Goal: Information Seeking & Learning: Learn about a topic

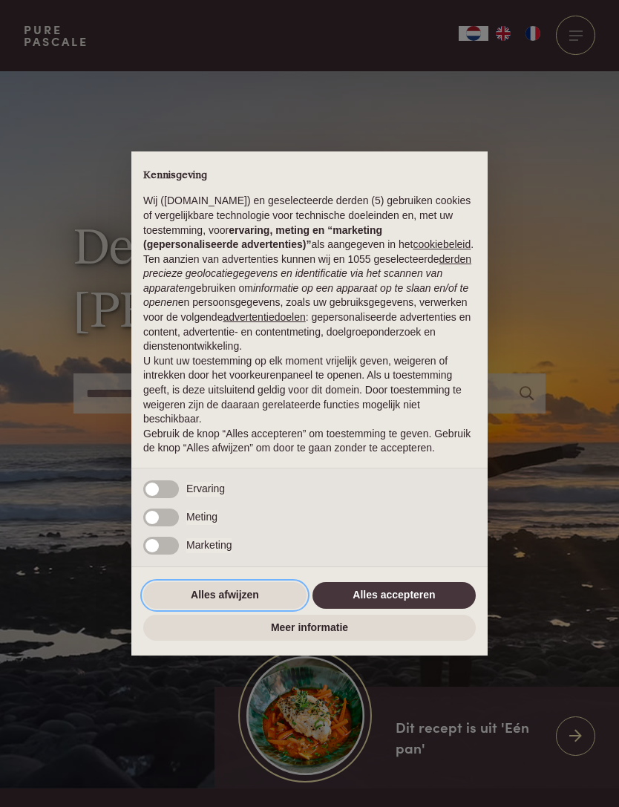
click at [190, 597] on button "Alles afwijzen" at bounding box center [224, 595] width 163 height 27
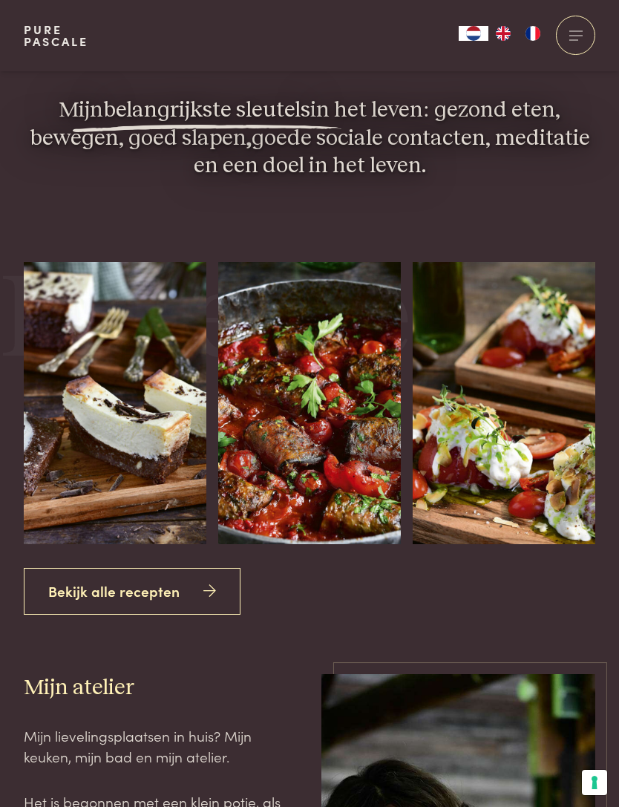
scroll to position [2311, 0]
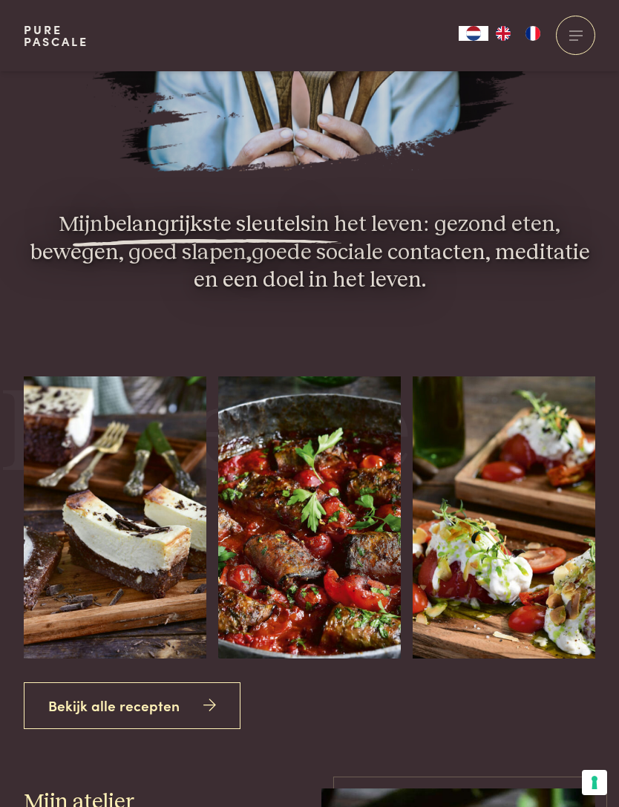
click at [62, 728] on link "Bekijk alle recepten" at bounding box center [132, 705] width 217 height 47
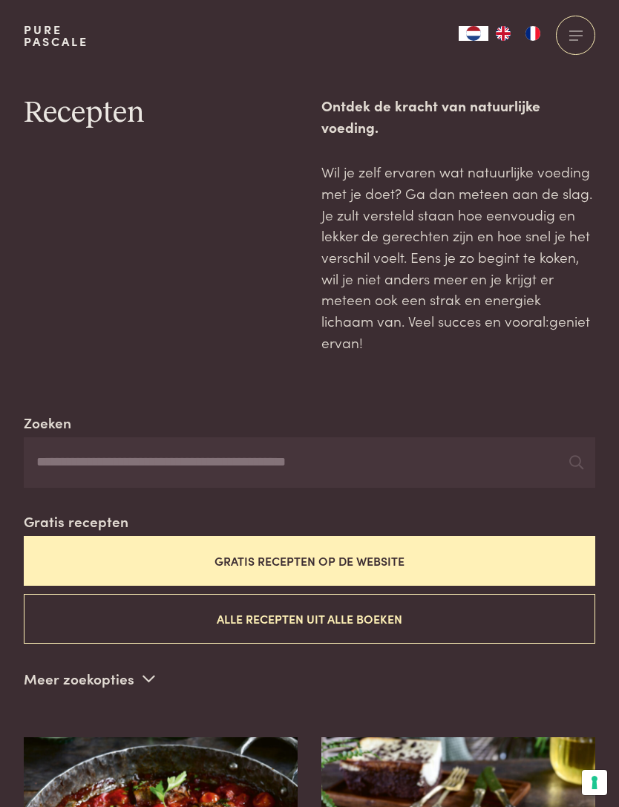
click at [71, 437] on input "Zoeken" at bounding box center [309, 462] width 571 height 50
type input "*********"
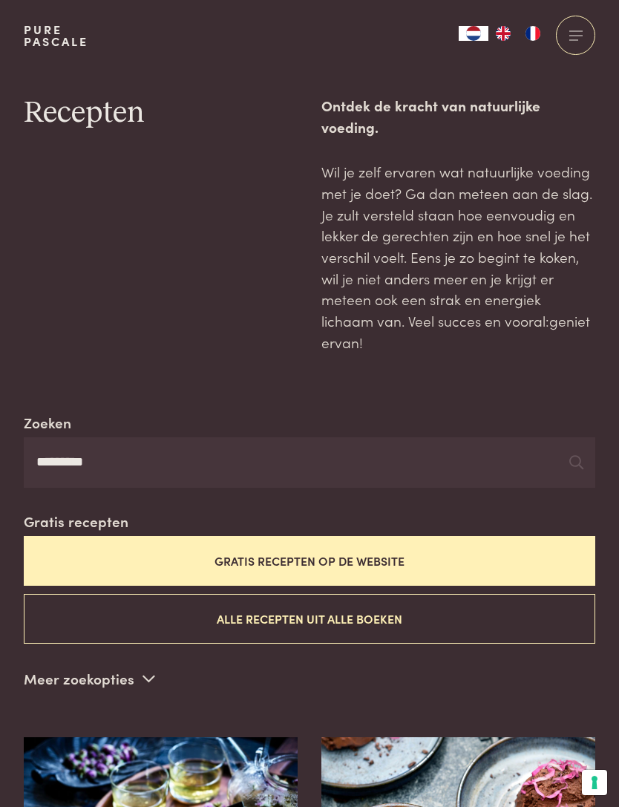
click at [548, 536] on button "Gratis recepten op de website" at bounding box center [309, 561] width 571 height 50
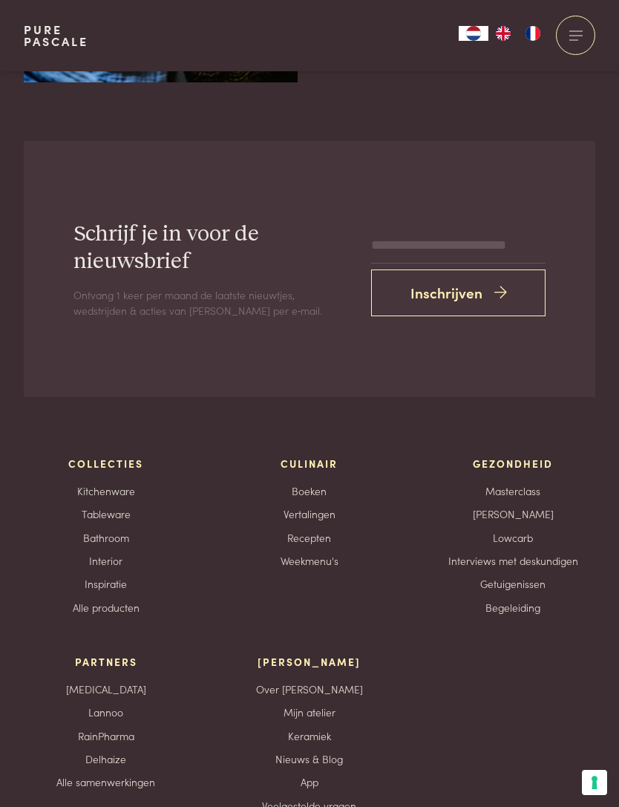
scroll to position [4171, 0]
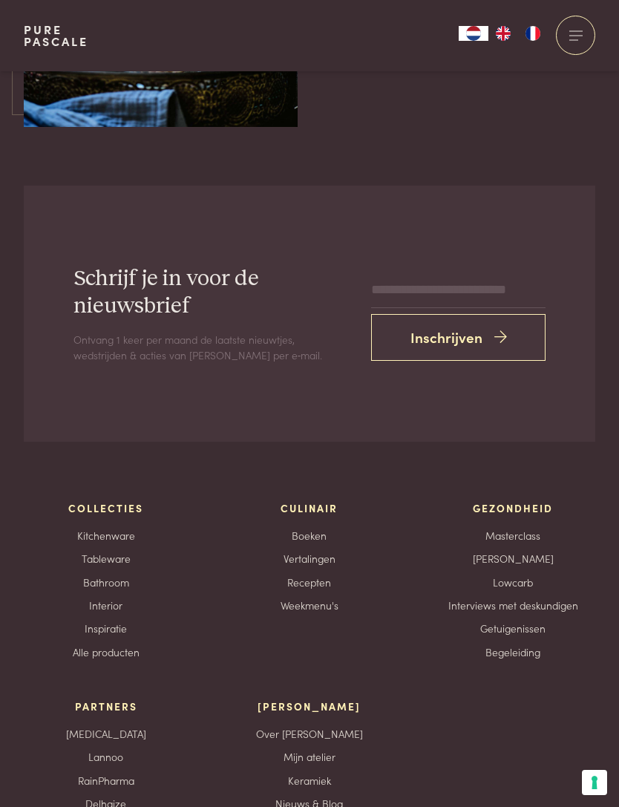
click at [95, 574] on link "Bathroom" at bounding box center [106, 582] width 46 height 16
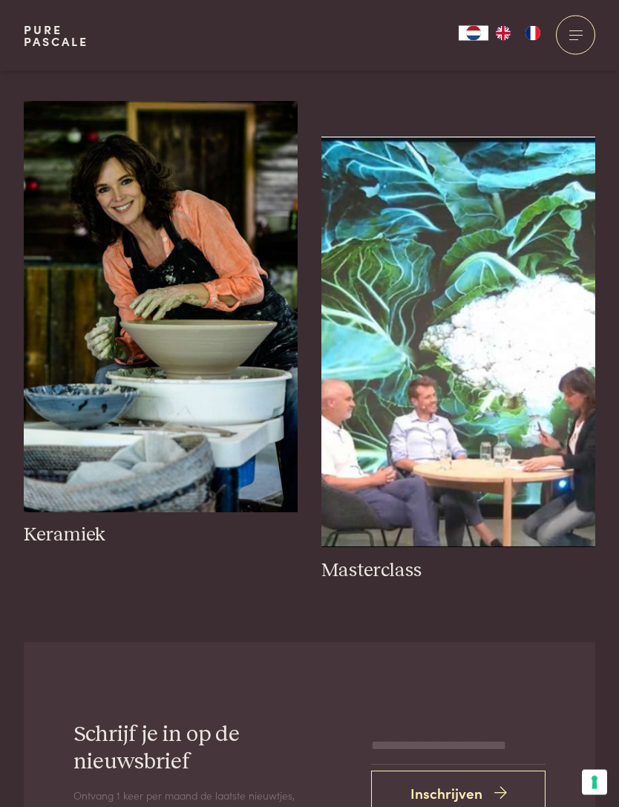
scroll to position [943, 0]
click at [91, 427] on img at bounding box center [161, 306] width 274 height 411
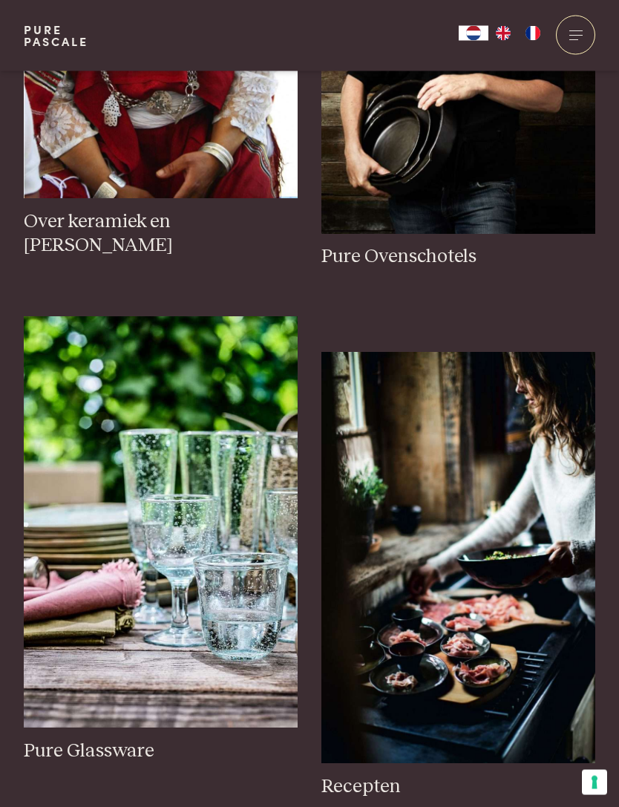
scroll to position [2965, 0]
click at [108, 641] on img at bounding box center [161, 521] width 274 height 411
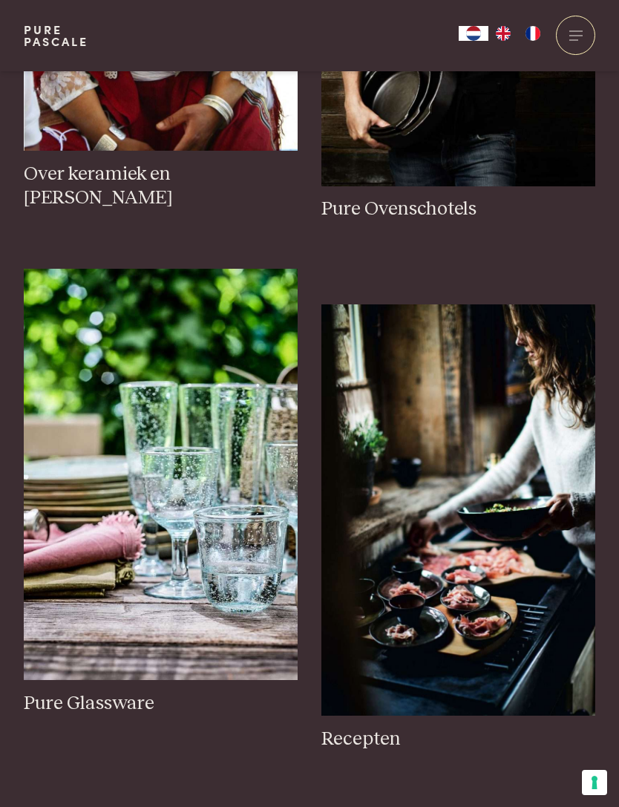
click at [499, 534] on img at bounding box center [458, 509] width 274 height 411
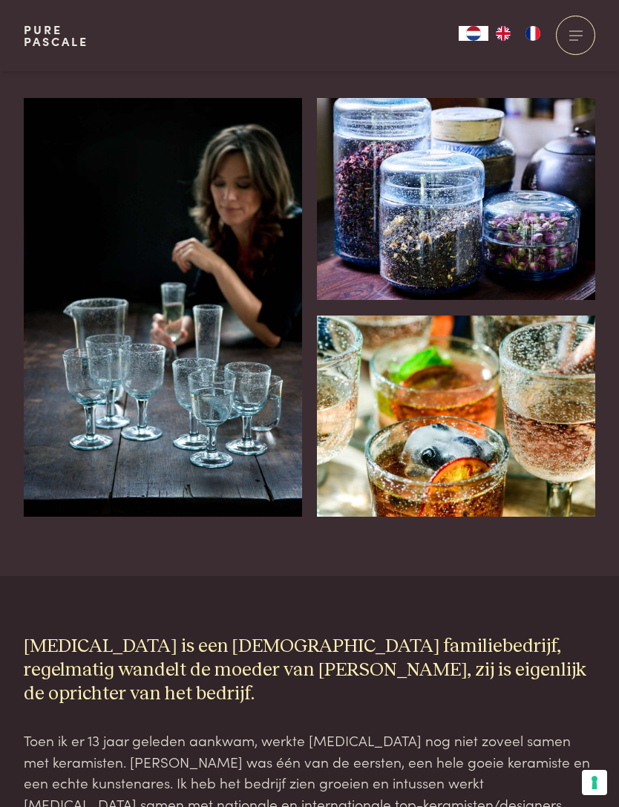
scroll to position [621, 0]
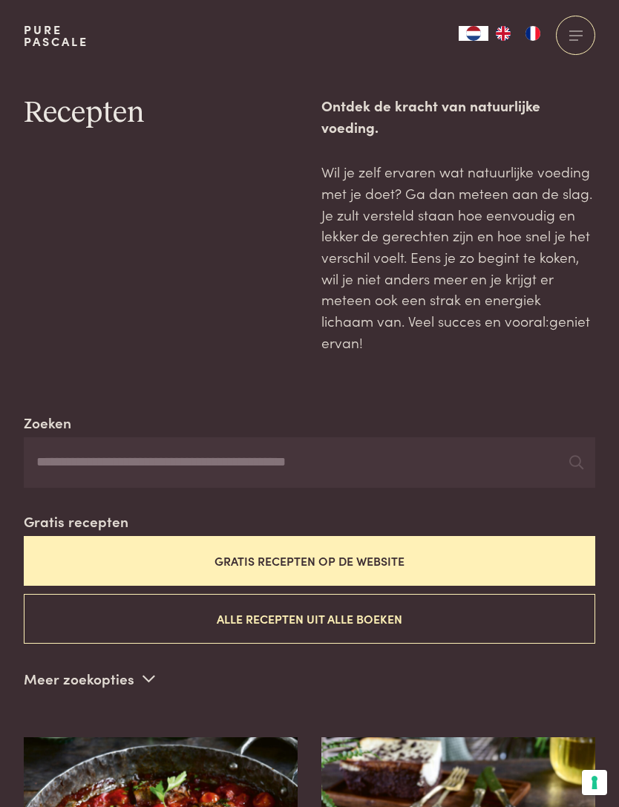
click at [45, 667] on p "Meer zoekopties" at bounding box center [89, 678] width 131 height 22
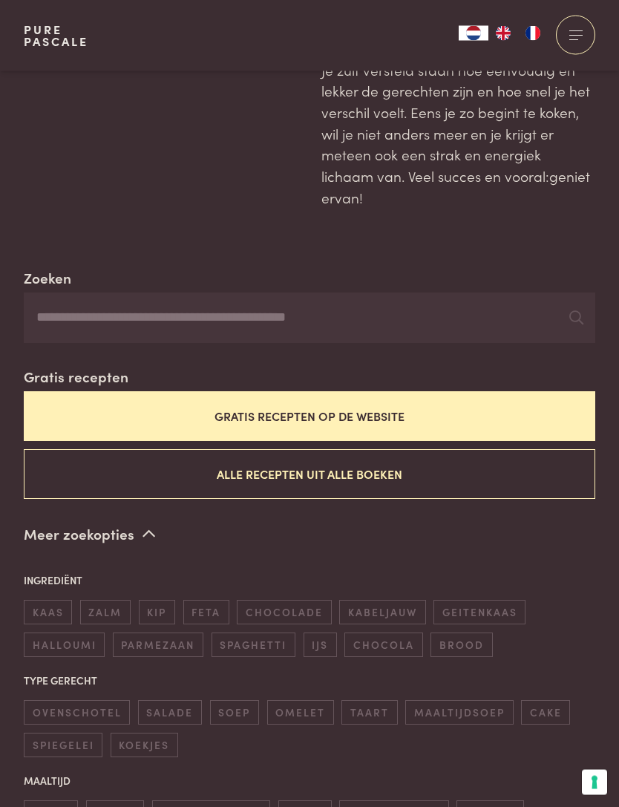
scroll to position [148, 0]
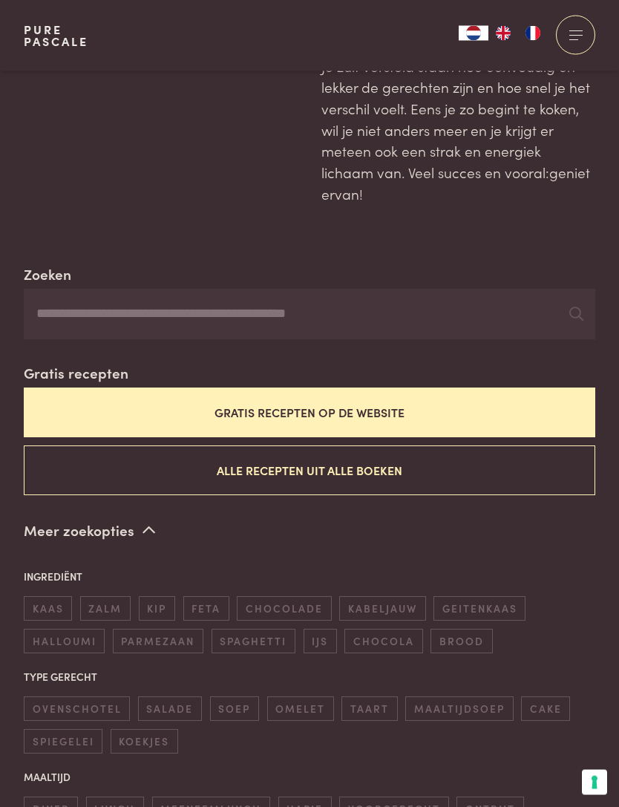
click at [384, 629] on span "chocola" at bounding box center [383, 641] width 78 height 24
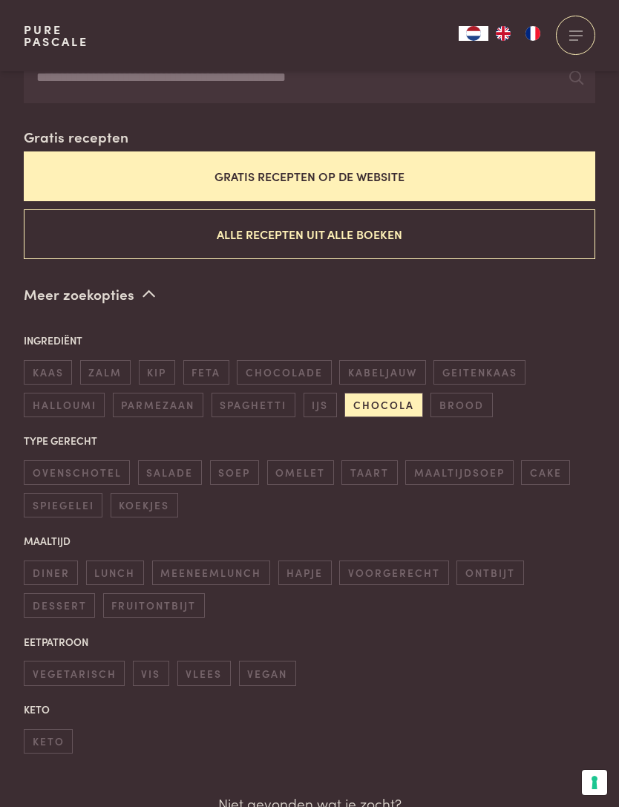
scroll to position [385, 0]
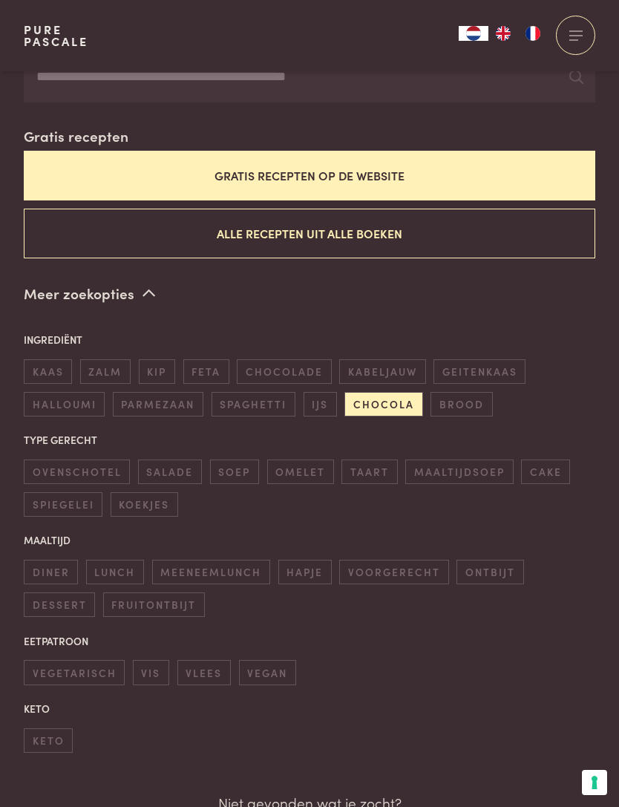
click at [44, 592] on span "dessert" at bounding box center [59, 604] width 71 height 24
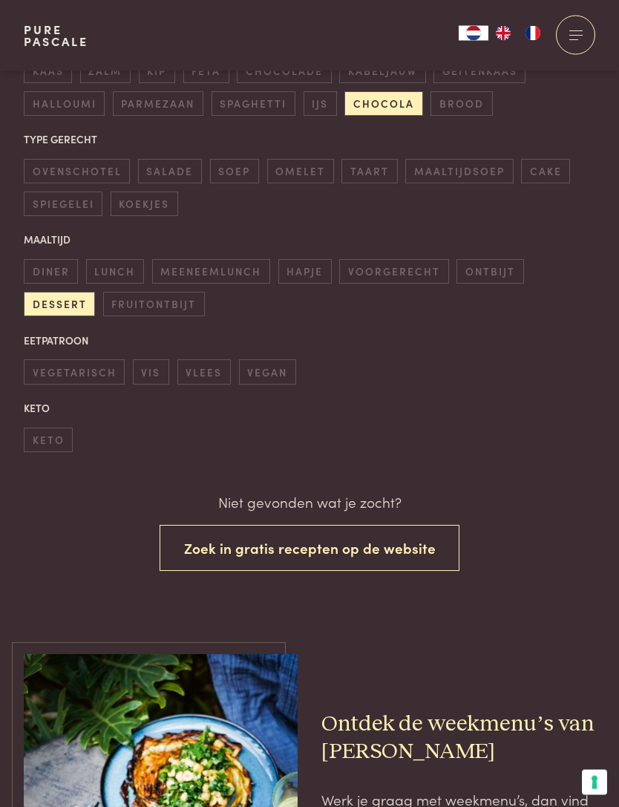
scroll to position [588, 0]
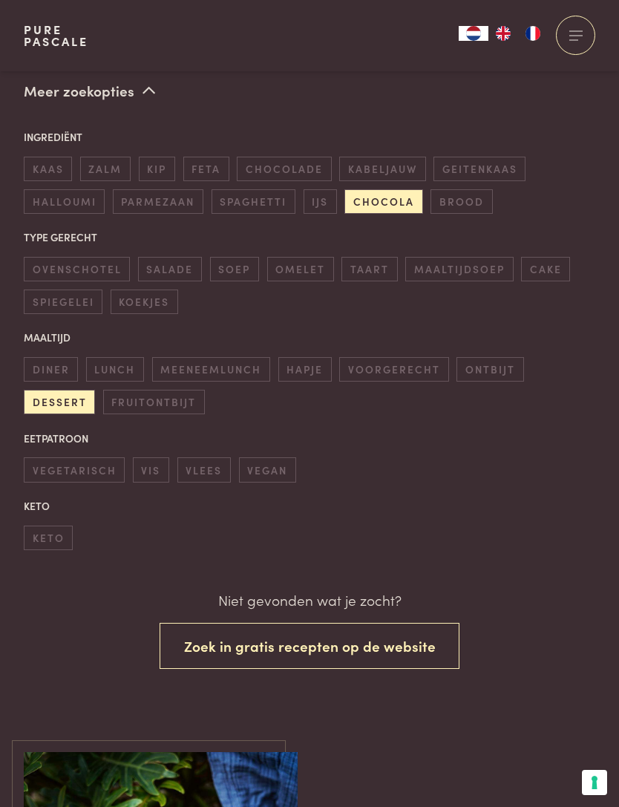
click at [408, 623] on button "Zoek in gratis recepten op de website" at bounding box center [310, 646] width 301 height 47
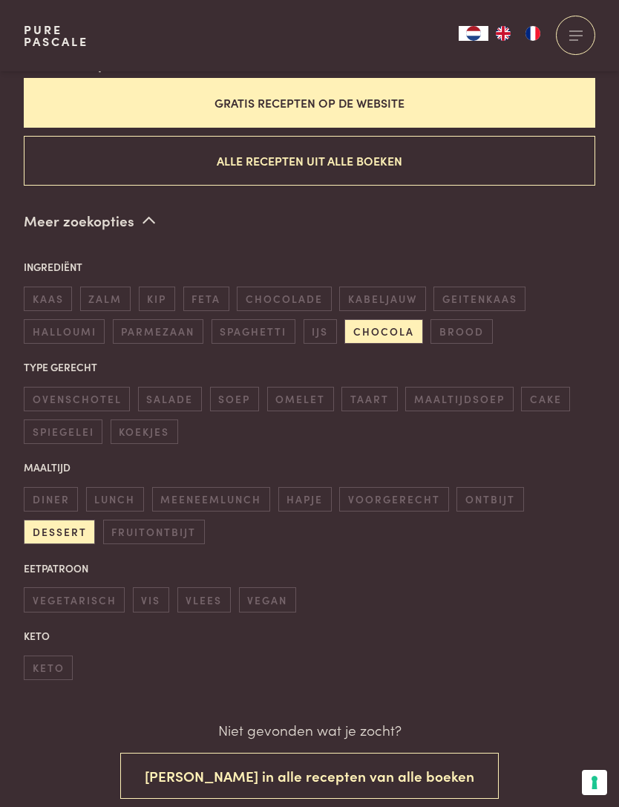
click at [375, 319] on span "chocola" at bounding box center [383, 331] width 78 height 24
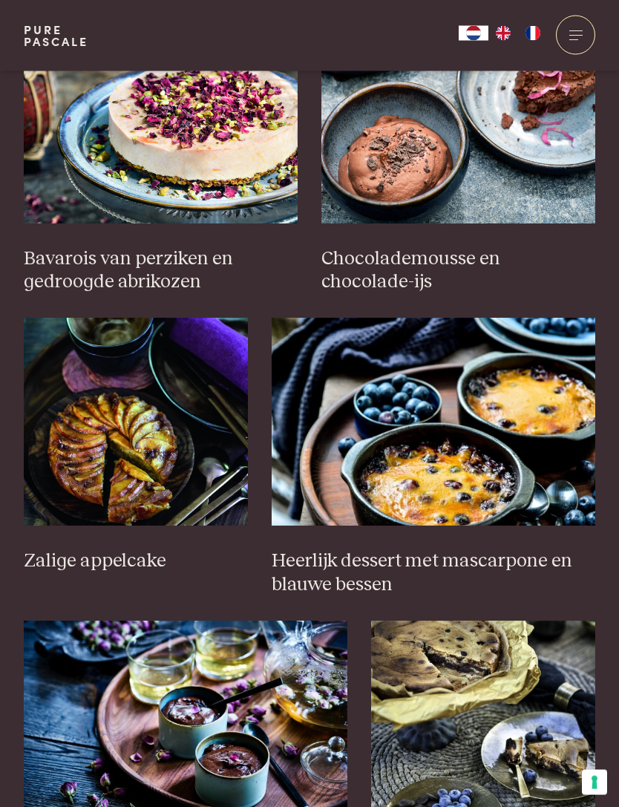
scroll to position [2022, 0]
click at [122, 396] on img at bounding box center [136, 422] width 224 height 208
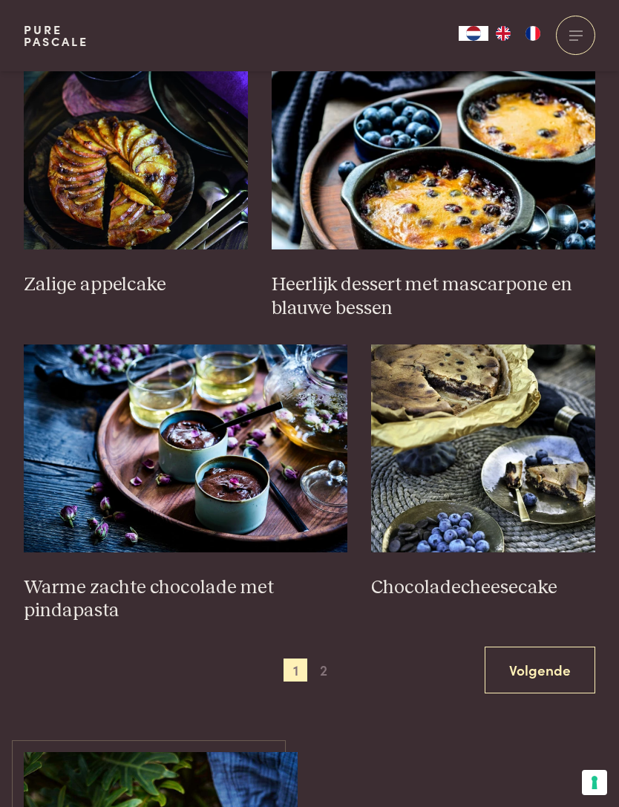
scroll to position [2344, 0]
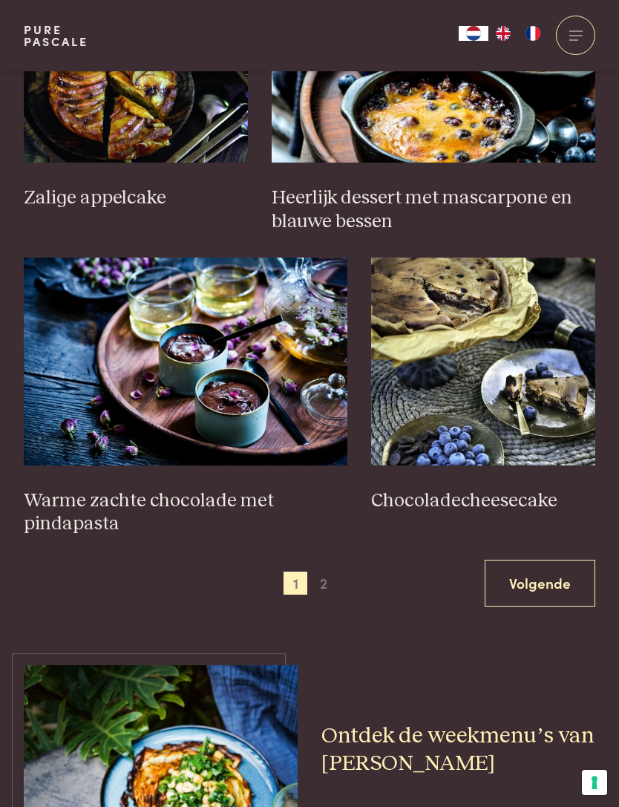
click at [548, 560] on link "Volgende" at bounding box center [540, 583] width 111 height 47
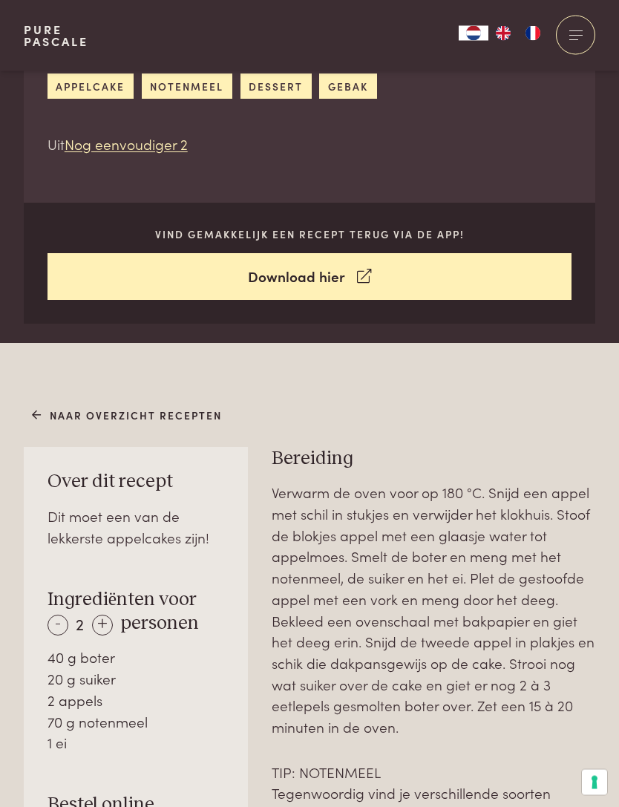
scroll to position [481, 0]
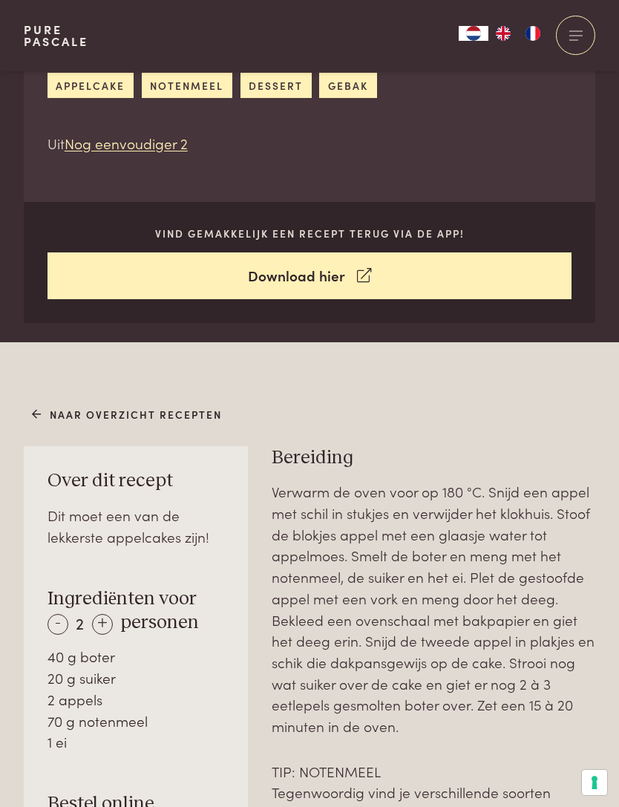
click at [99, 618] on div "+" at bounding box center [102, 624] width 21 height 21
click at [99, 614] on div "+" at bounding box center [102, 624] width 21 height 21
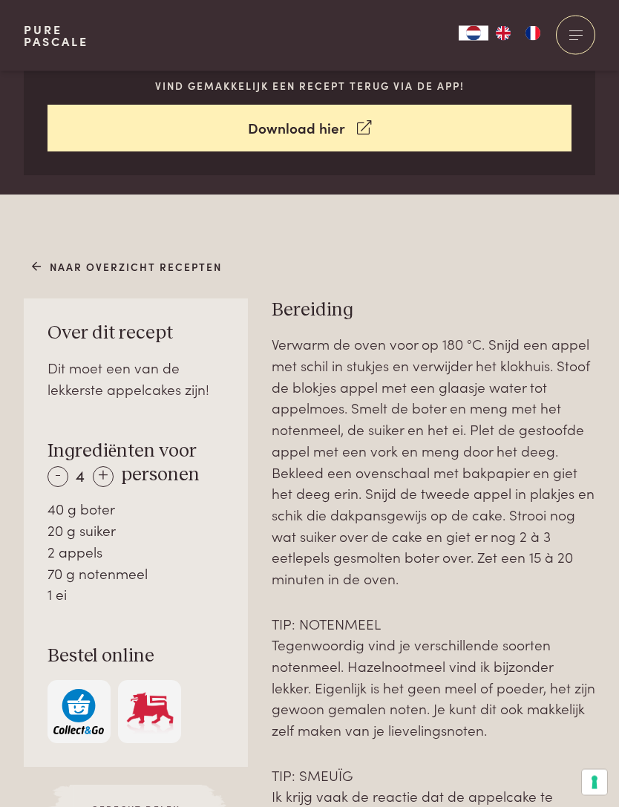
click at [98, 467] on div "+" at bounding box center [103, 477] width 21 height 21
click at [99, 466] on div "+" at bounding box center [103, 476] width 21 height 21
click at [101, 466] on div "+" at bounding box center [103, 476] width 21 height 21
click at [102, 466] on div "+" at bounding box center [102, 476] width 21 height 21
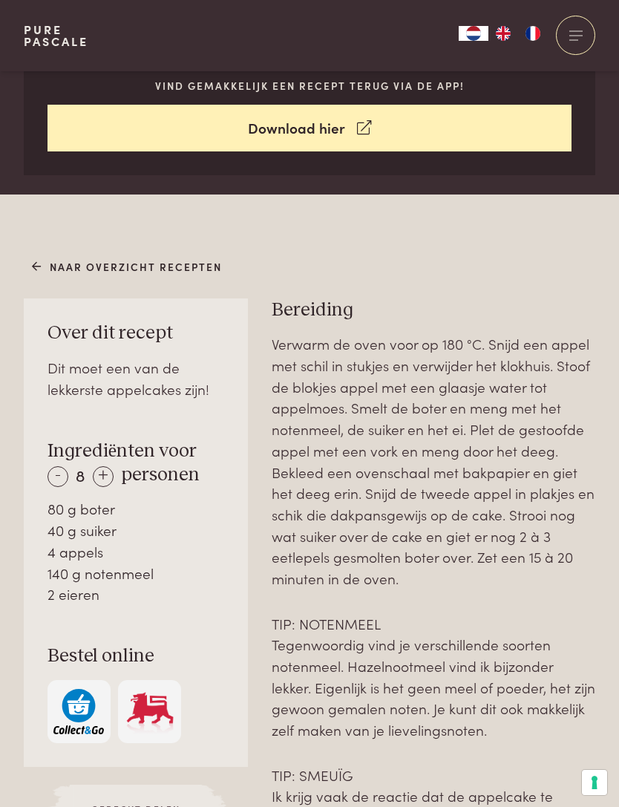
click at [102, 466] on div "+" at bounding box center [103, 476] width 21 height 21
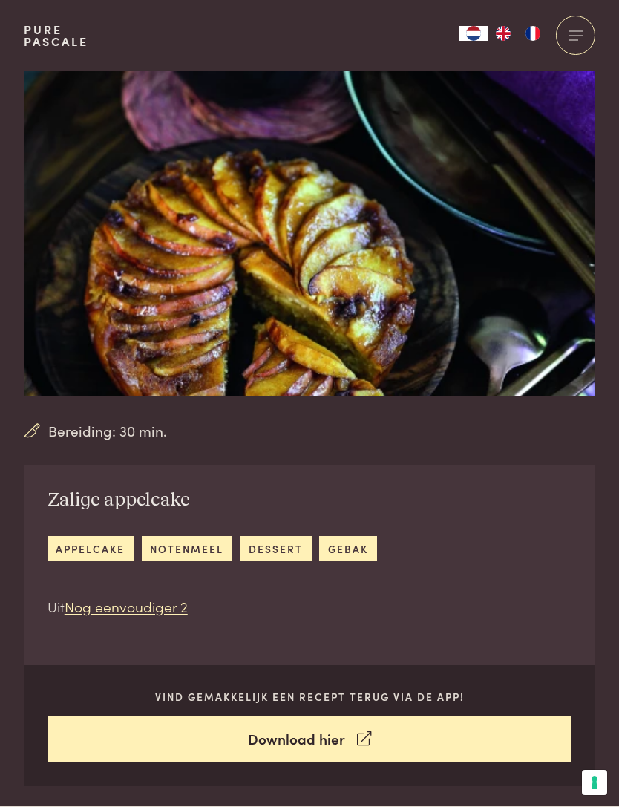
scroll to position [0, 0]
